Goal: Task Accomplishment & Management: Use online tool/utility

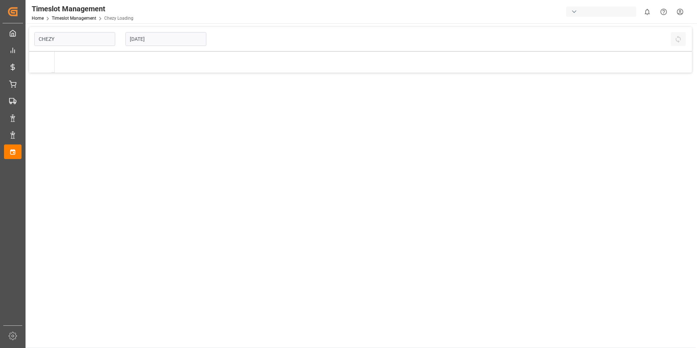
type input "Chezy Loading"
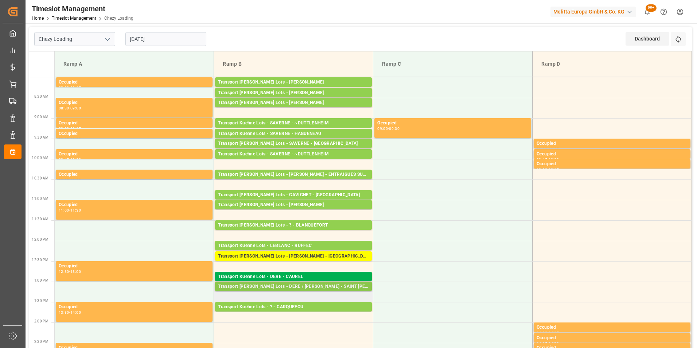
click at [316, 284] on div "Transport [PERSON_NAME] Lots - DERE / [PERSON_NAME] - SAINT [PERSON_NAME] DU CR…" at bounding box center [293, 286] width 151 height 7
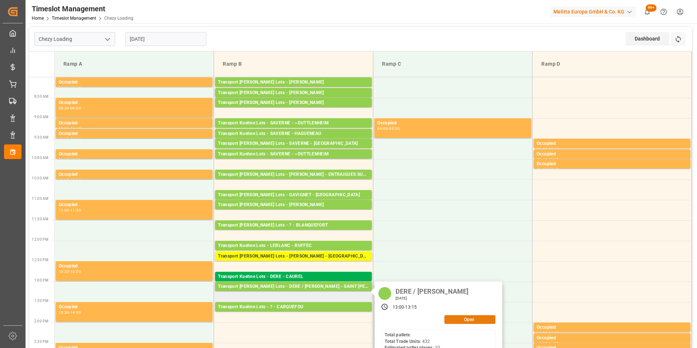
click at [470, 320] on button "Open" at bounding box center [469, 319] width 51 height 9
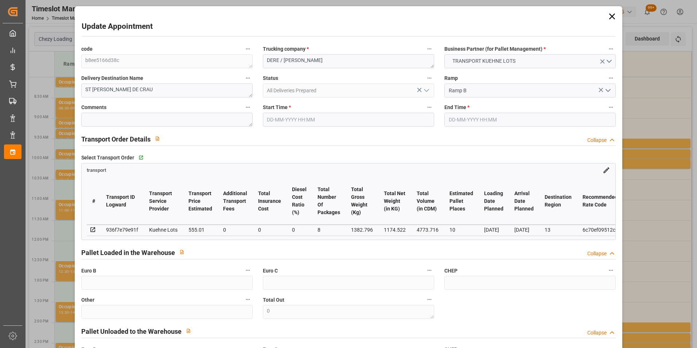
type input "10"
type input "555.01"
type input "0"
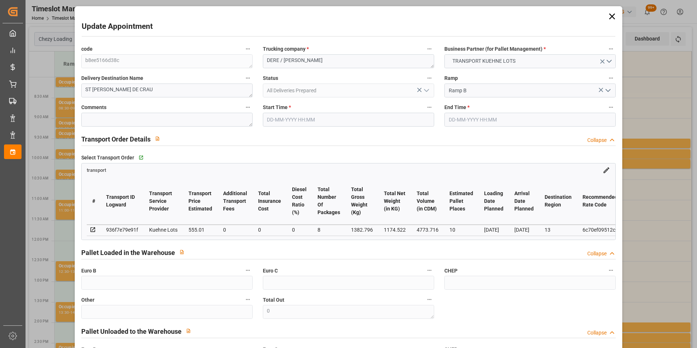
type input "555.01"
type input "0"
type input "8"
type input "1174.522"
type input "2440.796"
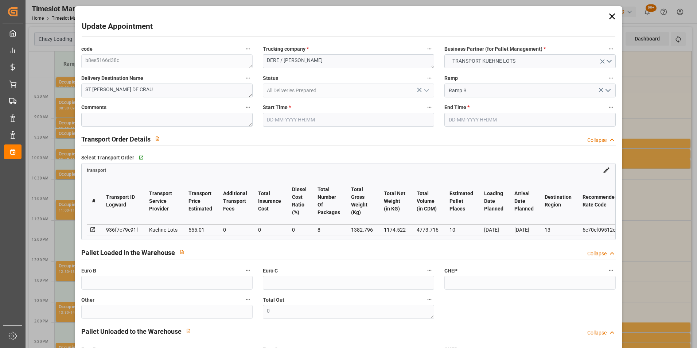
type input "4773.716"
type input "13"
type input "0"
type input "432"
type input "46"
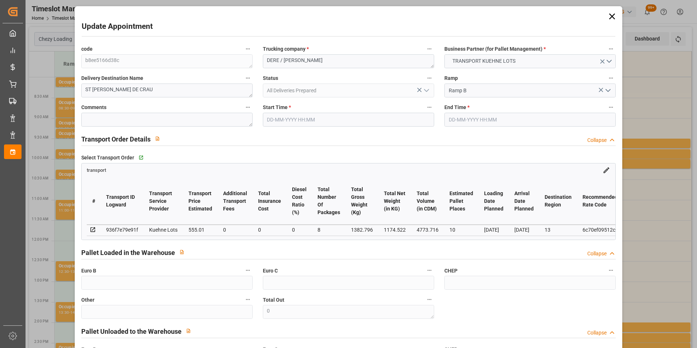
type input "101"
type input "1382.796"
type input "0"
type input "4710.8598"
type input "0"
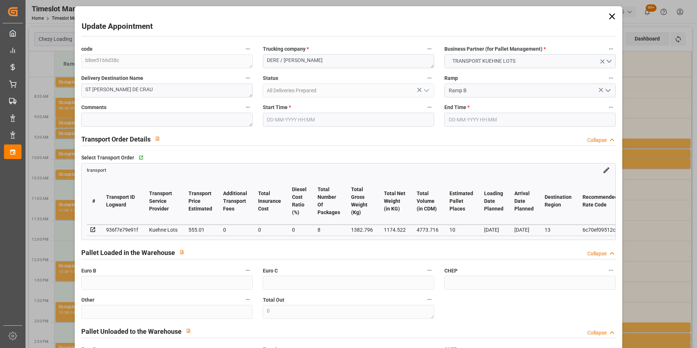
type input "0"
type input "21"
type input "35"
type input "[DATE] 13:00"
type input "[DATE] 13:15"
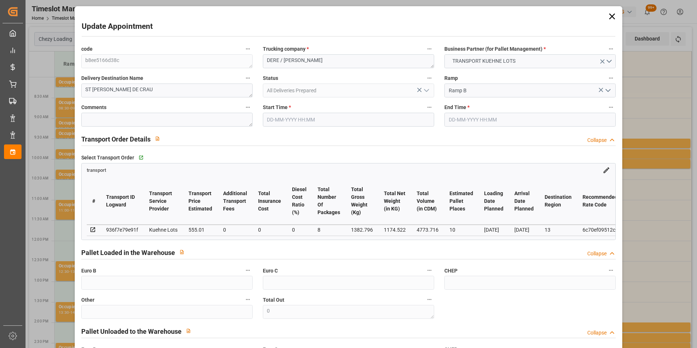
type input "[DATE] 12:53"
type input "[DATE] 11:25"
type input "[DATE]"
click at [639, 109] on div "Update Appointment code b8ee5166d38c Trucking company * DERE / [PERSON_NAME] Bu…" at bounding box center [348, 174] width 697 height 348
